Goal: Task Accomplishment & Management: Use online tool/utility

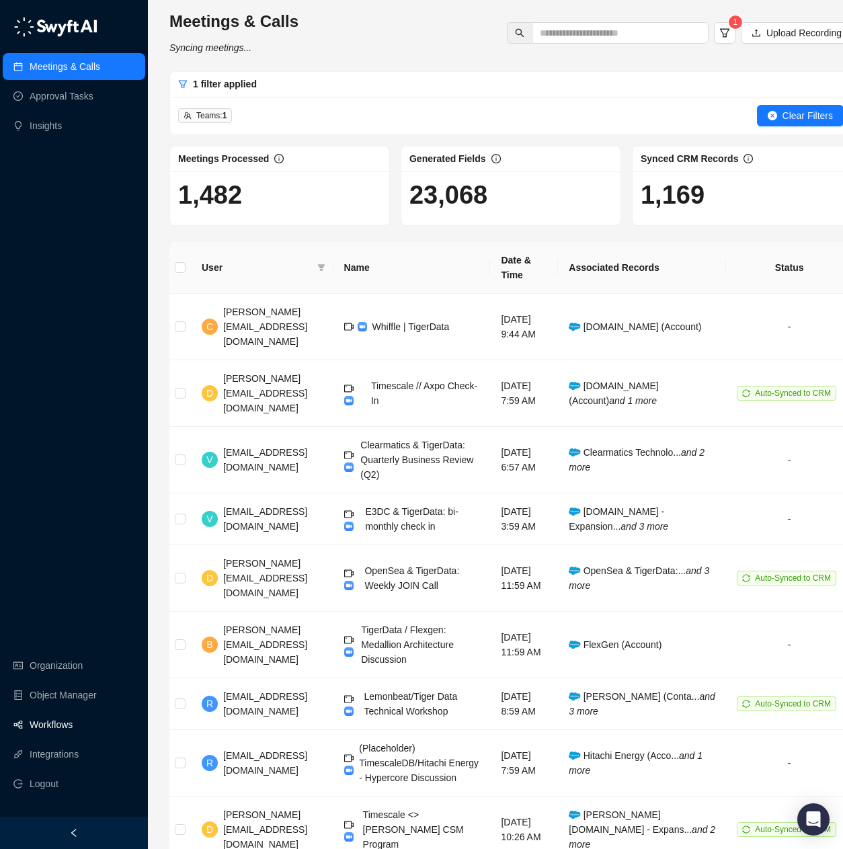
click at [47, 735] on link "Workflows" at bounding box center [51, 724] width 43 height 27
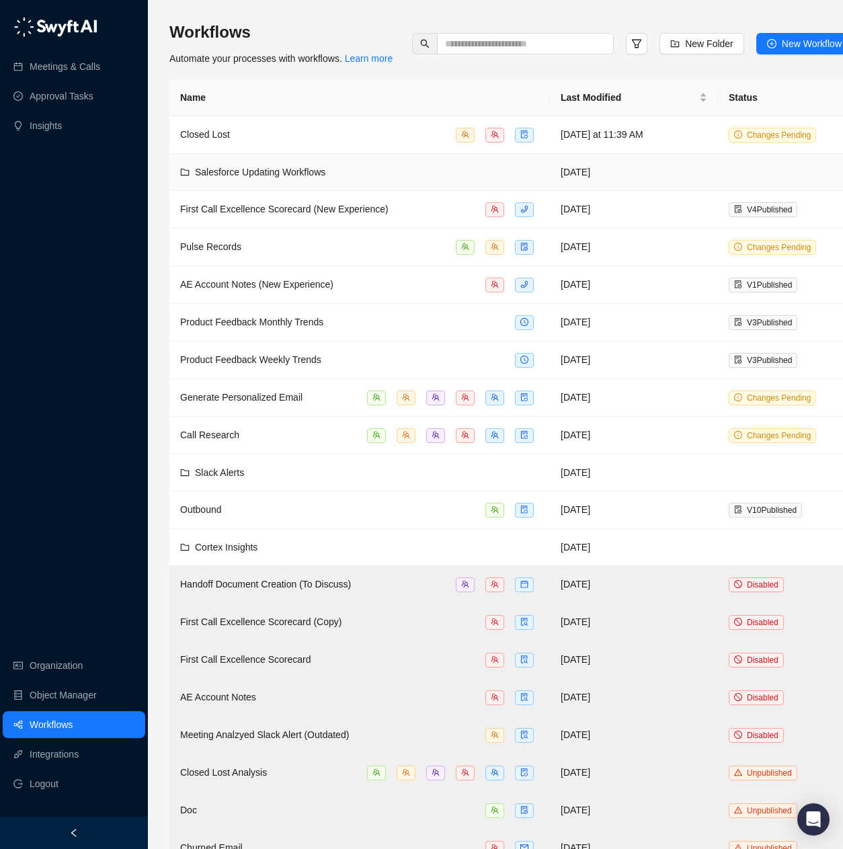
click at [357, 183] on td "Salesforce Updating Workflows" at bounding box center [359, 172] width 380 height 37
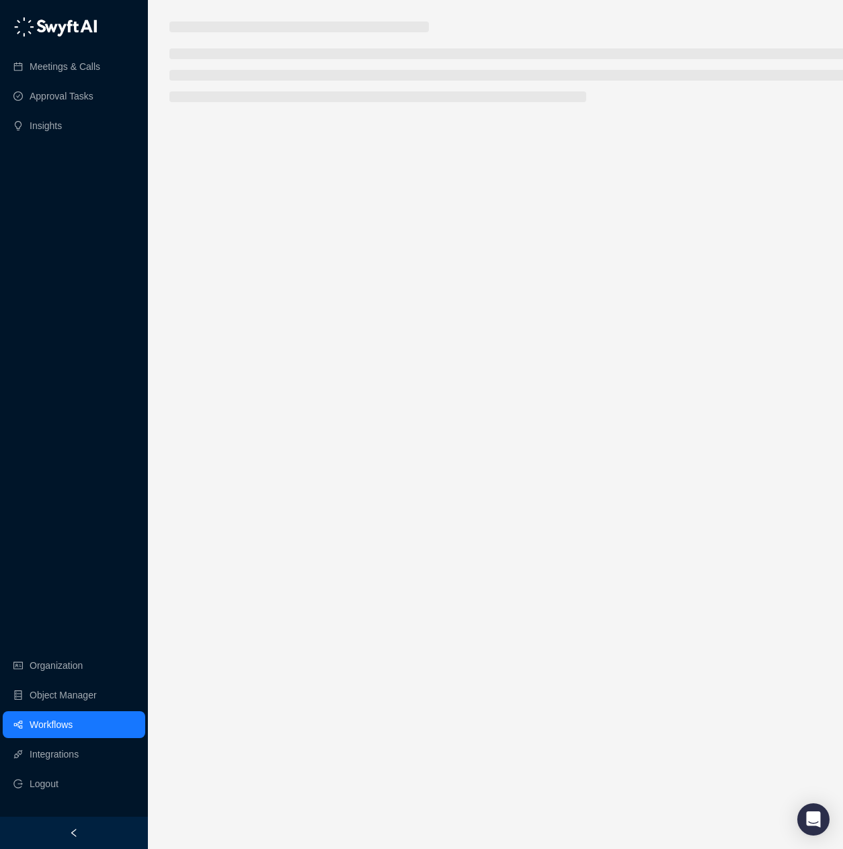
click at [357, 183] on main at bounding box center [510, 430] width 683 height 817
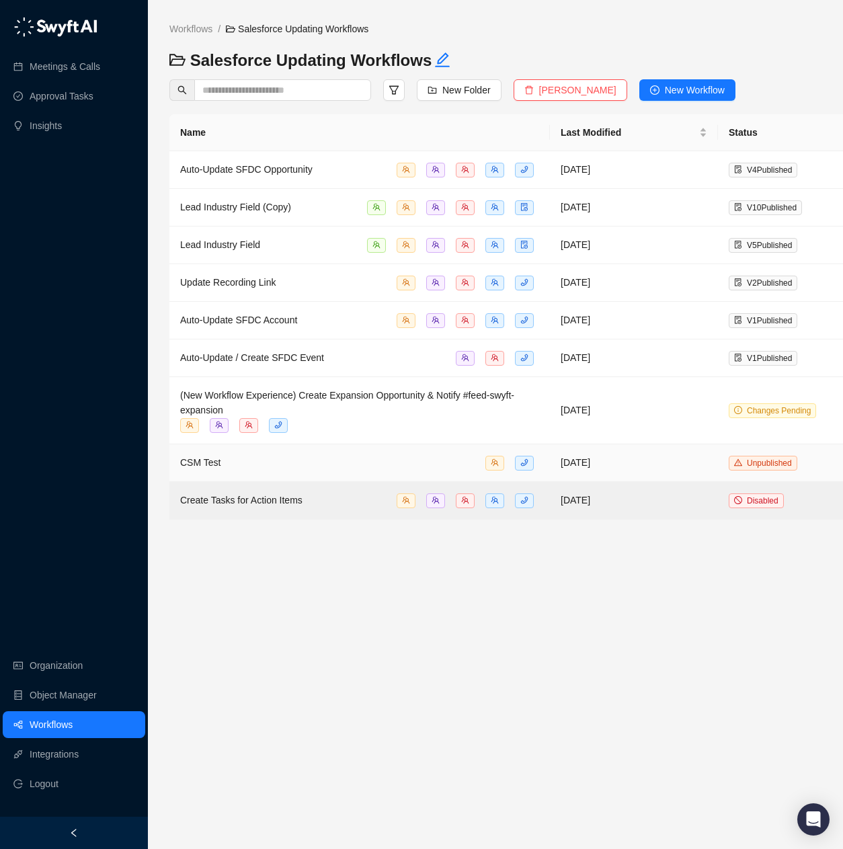
click at [416, 468] on div "CSM Test" at bounding box center [359, 462] width 359 height 15
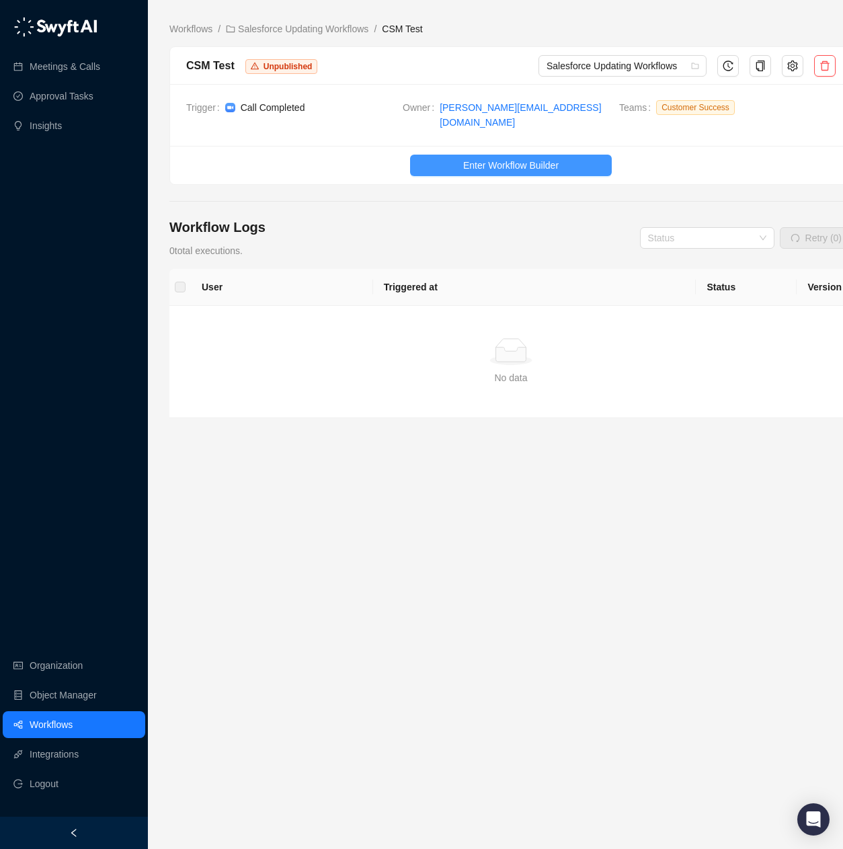
click at [559, 158] on span "Enter Workflow Builder" at bounding box center [510, 165] width 95 height 15
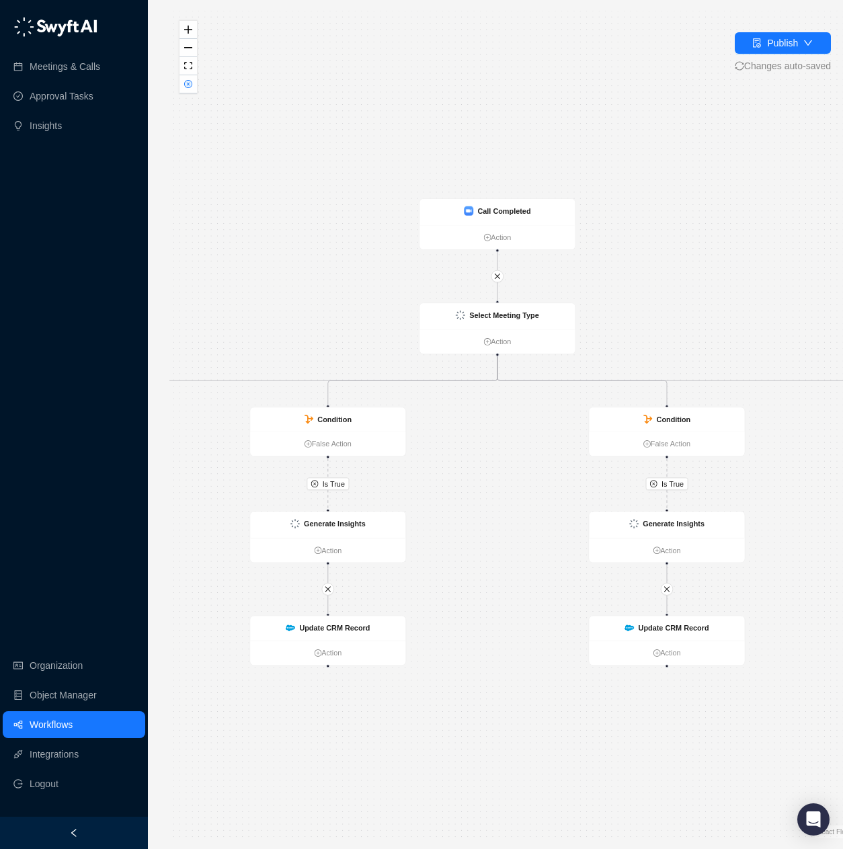
drag, startPoint x: 485, startPoint y: 378, endPoint x: 535, endPoint y: 194, distance: 190.9
click at [490, 438] on div "Is True Is True Is True Is True Call Completed Action Select Meeting Type Actio…" at bounding box center [510, 424] width 683 height 827
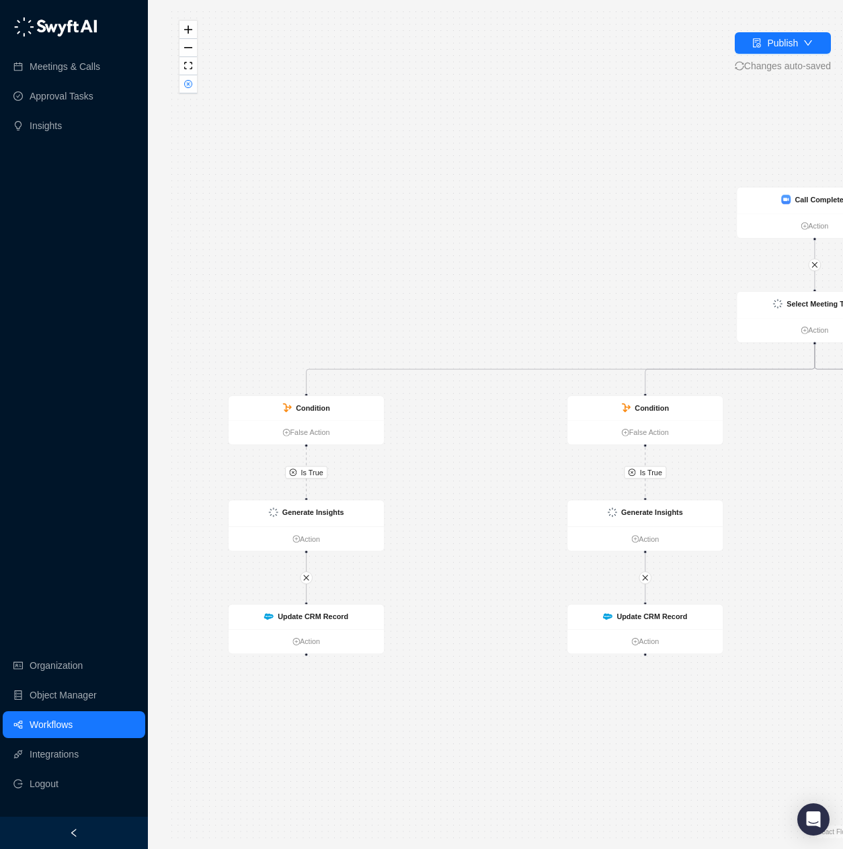
drag, startPoint x: 436, startPoint y: 401, endPoint x: 762, endPoint y: 385, distance: 325.7
click at [762, 385] on div "Is True Is True Is True Is True Call Completed Action Select Meeting Type Actio…" at bounding box center [510, 424] width 683 height 827
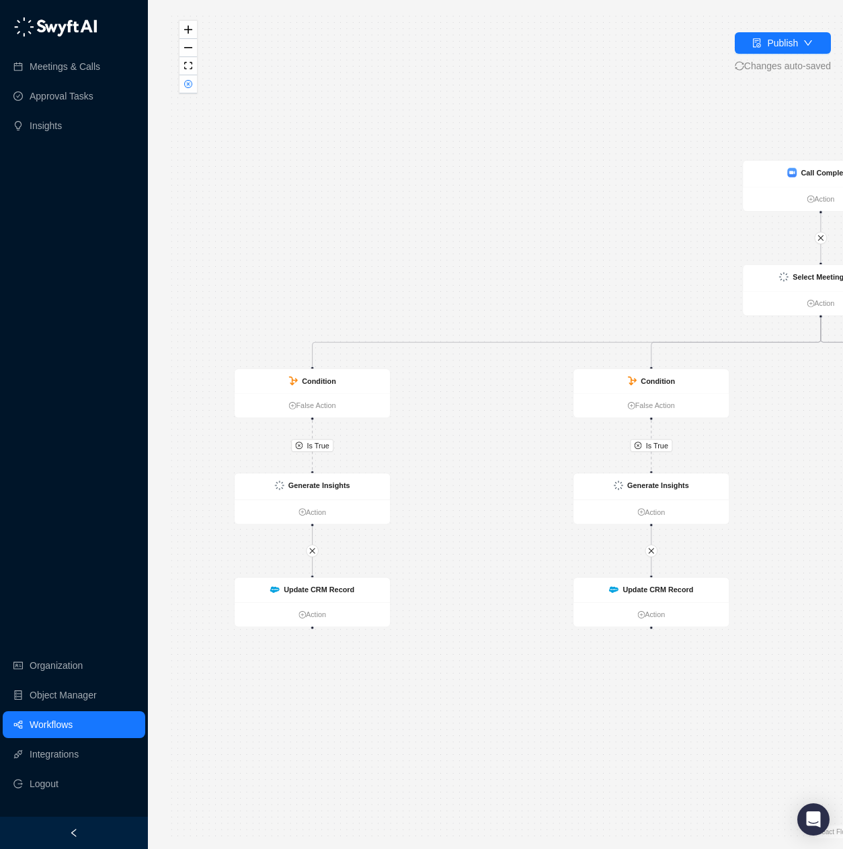
drag, startPoint x: 466, startPoint y: 437, endPoint x: 471, endPoint y: 372, distance: 64.7
click at [471, 368] on div "Is True Is True Is True Is True Call Completed Action Select Meeting Type Actio…" at bounding box center [510, 424] width 683 height 827
